Goal: Transaction & Acquisition: Obtain resource

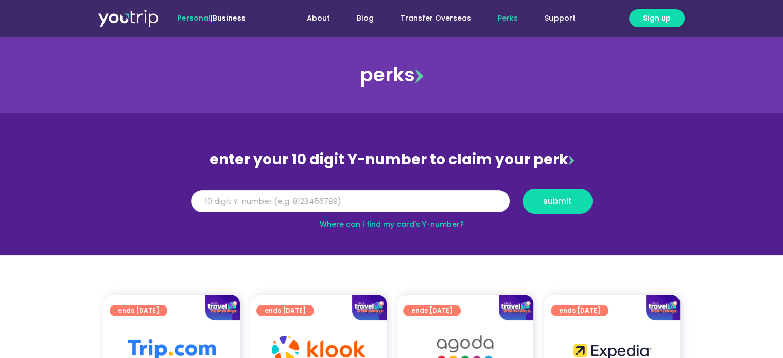
click at [306, 197] on input "Y Number" at bounding box center [350, 201] width 319 height 23
click at [312, 209] on input "Y Number" at bounding box center [350, 201] width 319 height 23
click at [316, 204] on input "Y Number" at bounding box center [350, 201] width 319 height 23
drag, startPoint x: 241, startPoint y: 200, endPoint x: 249, endPoint y: 200, distance: 7.2
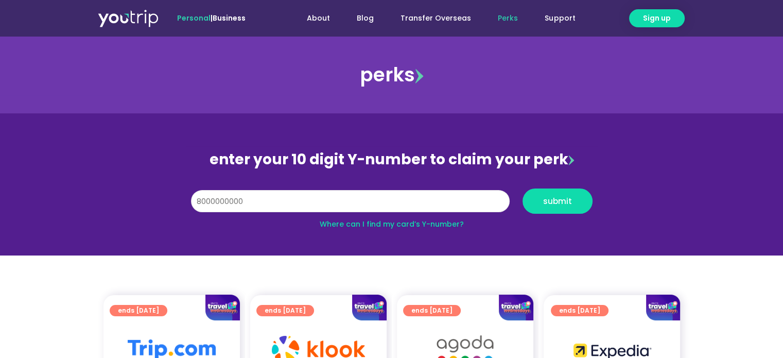
click at [243, 200] on input "8000000000" at bounding box center [350, 201] width 319 height 23
click at [276, 201] on input "8000000000" at bounding box center [350, 201] width 319 height 23
drag, startPoint x: 289, startPoint y: 203, endPoint x: 187, endPoint y: 193, distance: 101.9
click at [188, 199] on div "Y Number 8000000000" at bounding box center [349, 200] width 331 height 25
type input "8144614931"
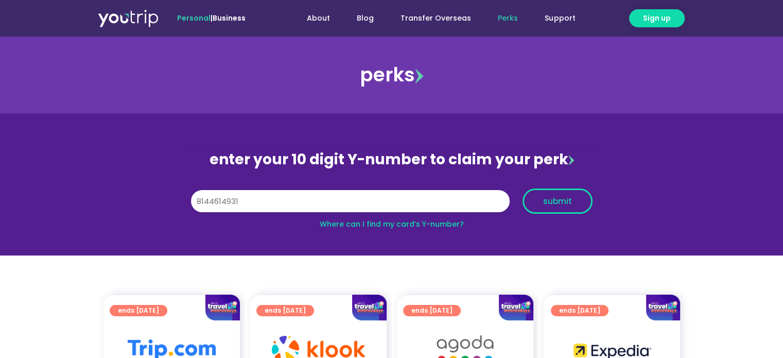
click at [563, 207] on button "submit" at bounding box center [557, 200] width 70 height 25
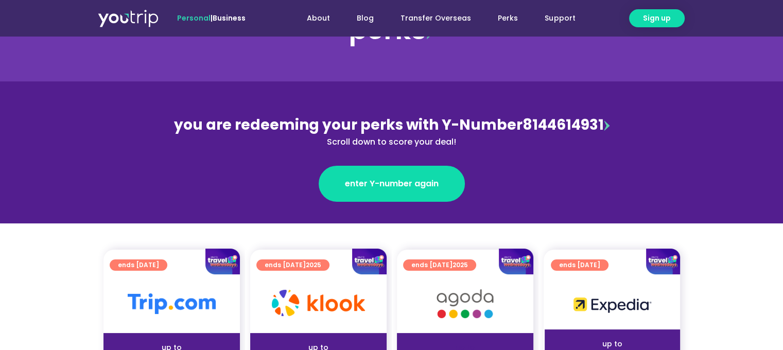
scroll to position [103, 0]
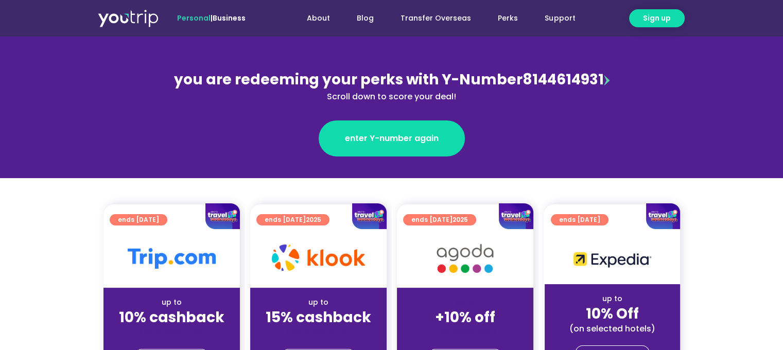
click at [573, 80] on div "you are redeeming your perks with Y-Number 8144614931 Scroll down to score your…" at bounding box center [391, 86] width 447 height 34
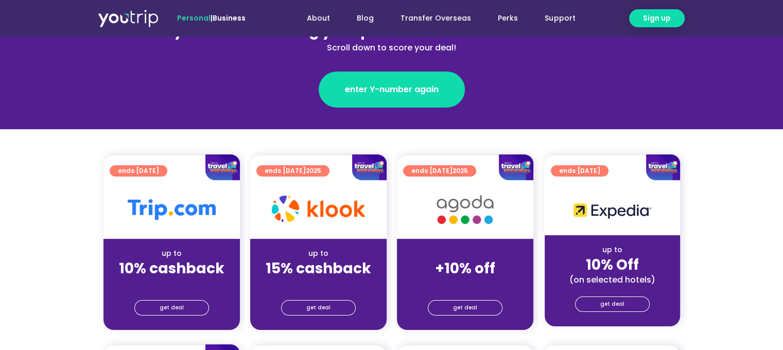
scroll to position [154, 0]
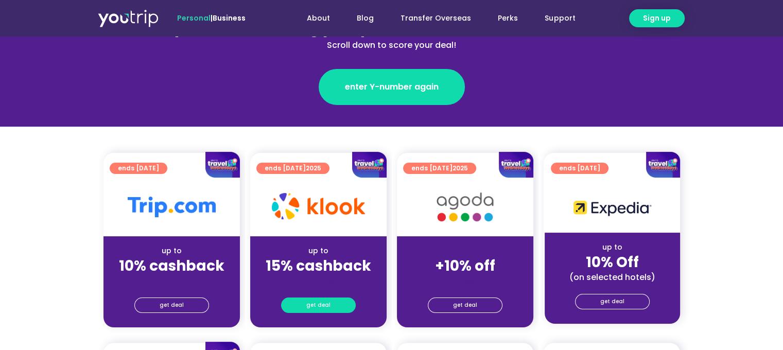
click at [322, 301] on span "get deal" at bounding box center [318, 305] width 24 height 14
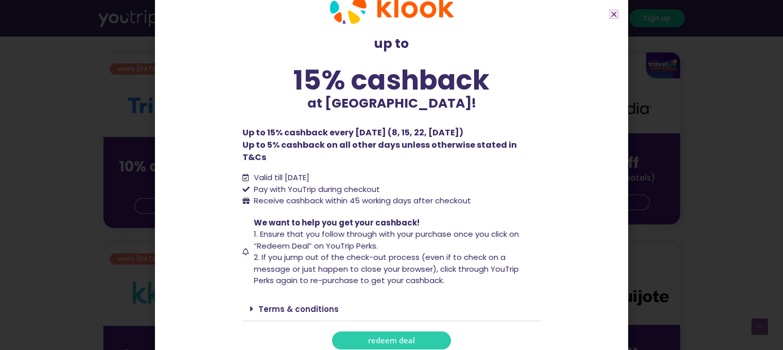
scroll to position [309, 0]
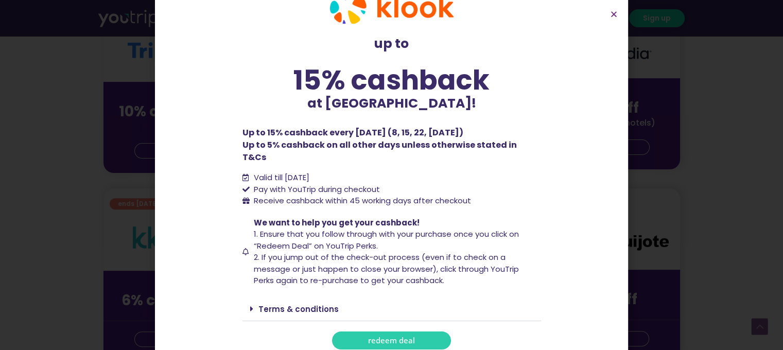
click at [385, 337] on span "redeem deal" at bounding box center [391, 341] width 47 height 8
